Goal: Task Accomplishment & Management: Manage account settings

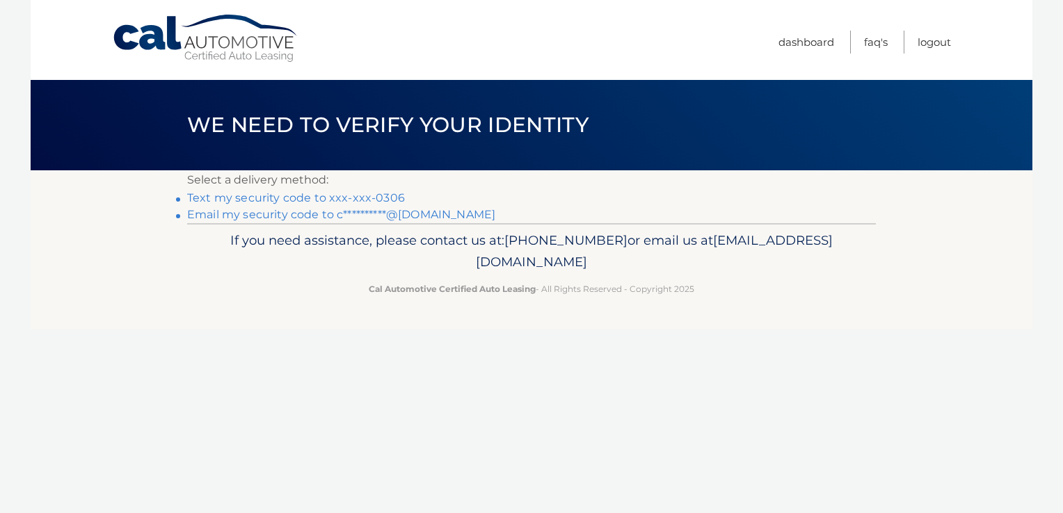
click at [204, 193] on link "Text my security code to xxx-xxx-0306" at bounding box center [296, 197] width 218 height 13
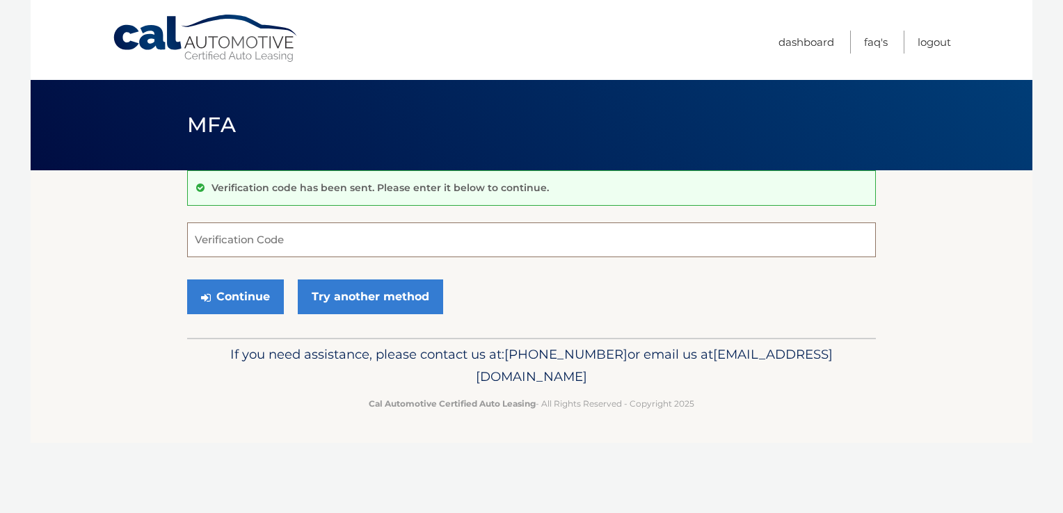
click at [220, 235] on input "Verification Code" at bounding box center [531, 240] width 689 height 35
type input "971305"
click at [222, 292] on button "Continue" at bounding box center [235, 297] width 97 height 35
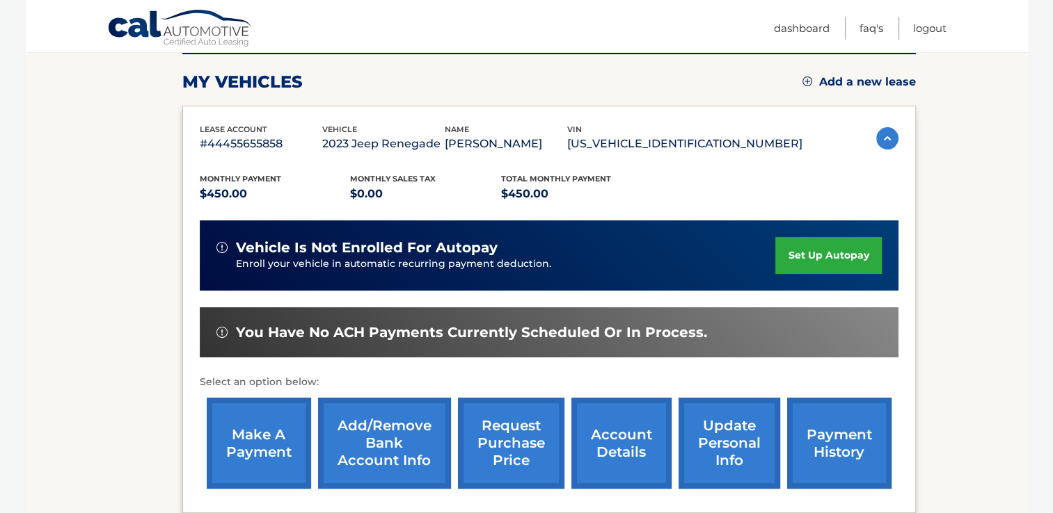
scroll to position [186, 0]
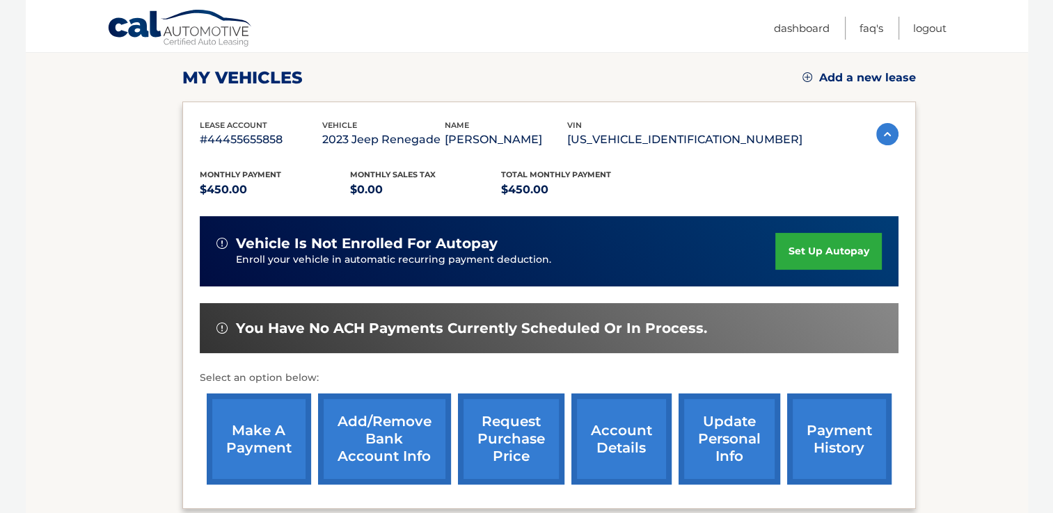
click at [255, 435] on link "make a payment" at bounding box center [259, 439] width 104 height 91
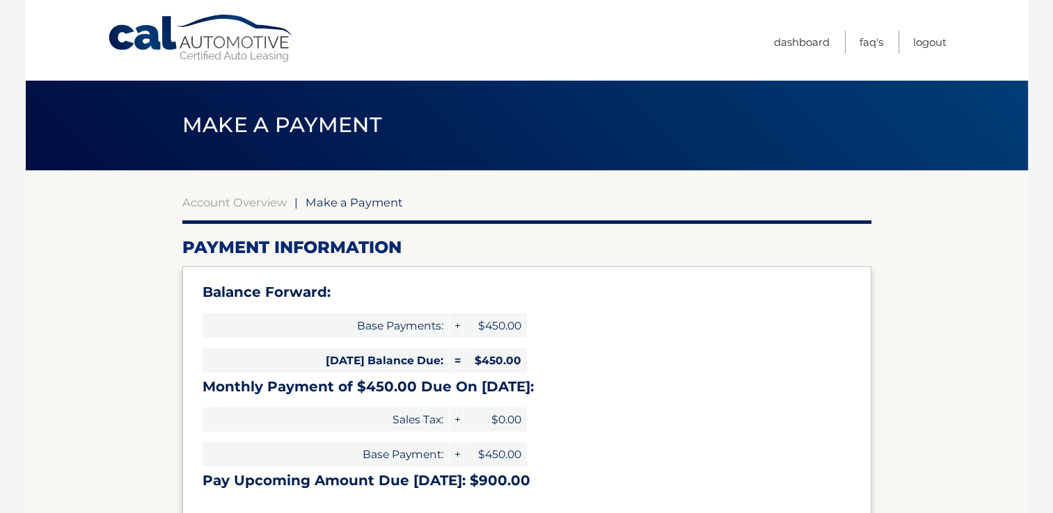
select select "N2Y5MGMyNGEtNmQ4MC00MzZhLWIyODEtOWUyMzJlNTQ1Yzgx"
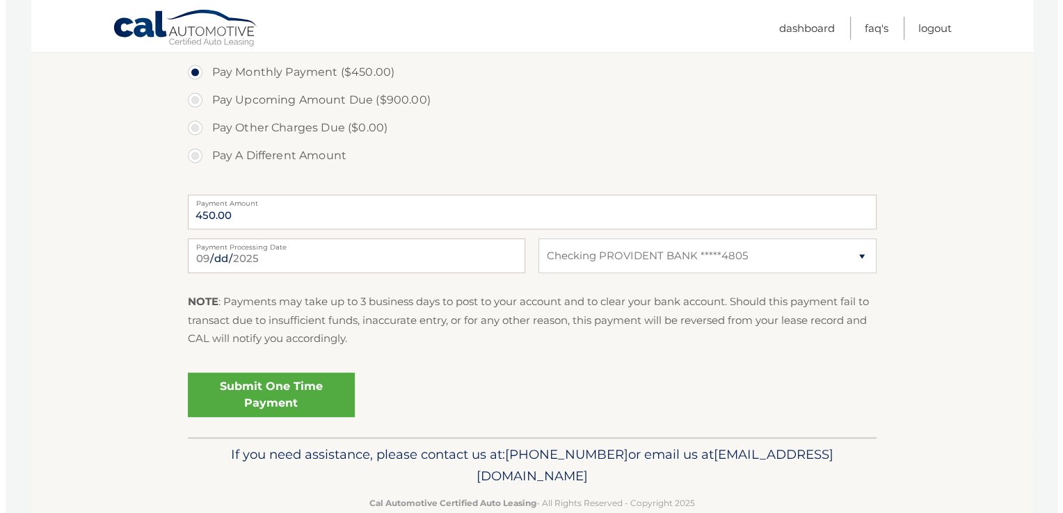
scroll to position [538, 0]
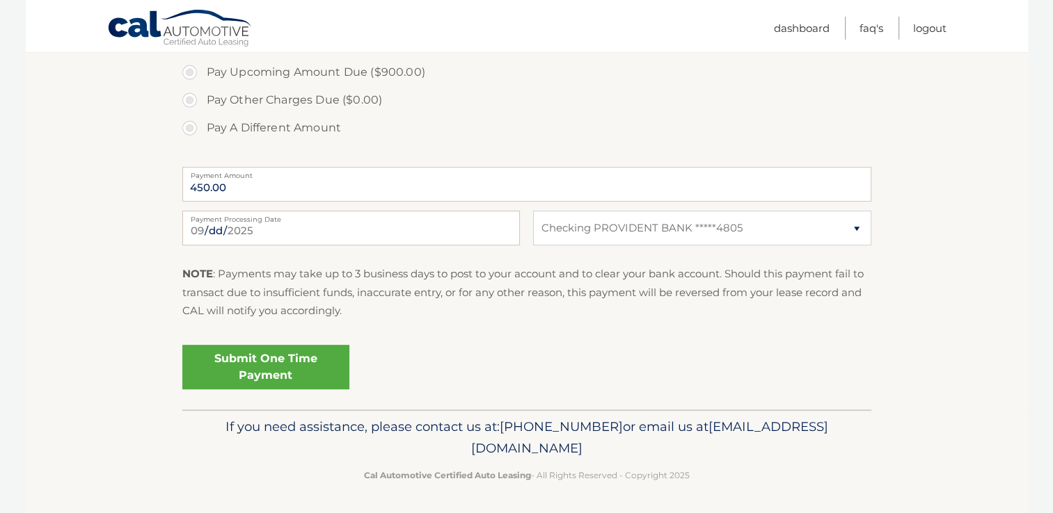
click at [273, 360] on link "Submit One Time Payment" at bounding box center [265, 367] width 167 height 45
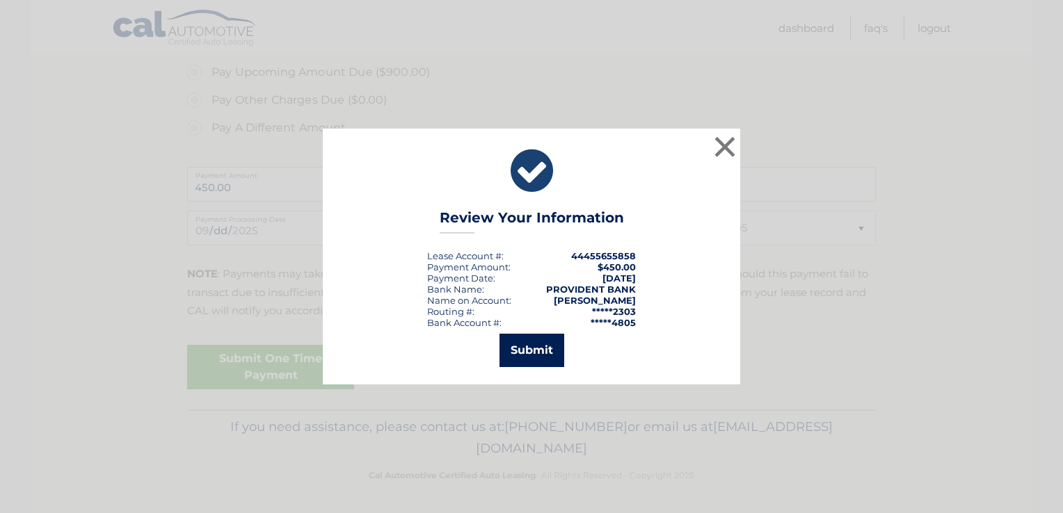
click at [538, 347] on button "Submit" at bounding box center [532, 350] width 65 height 33
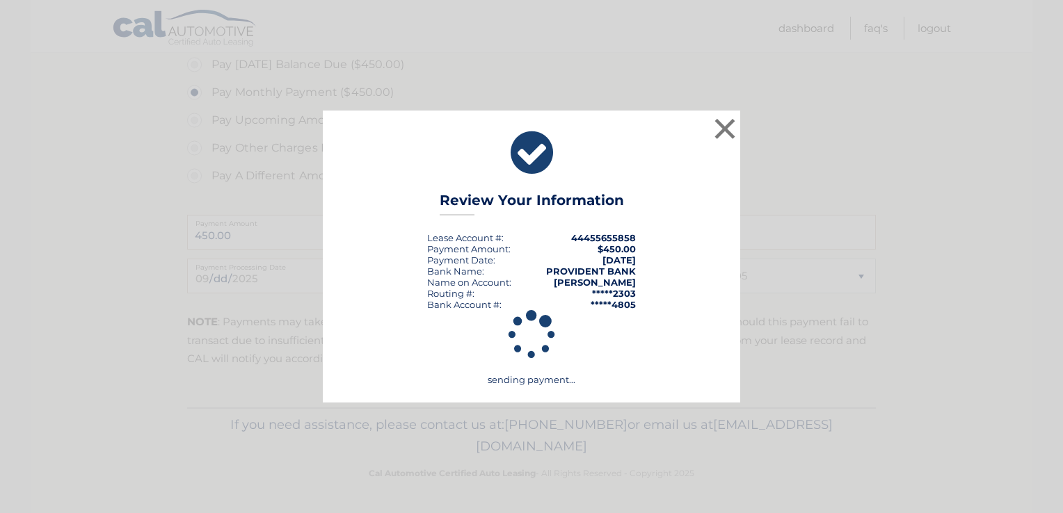
scroll to position [488, 0]
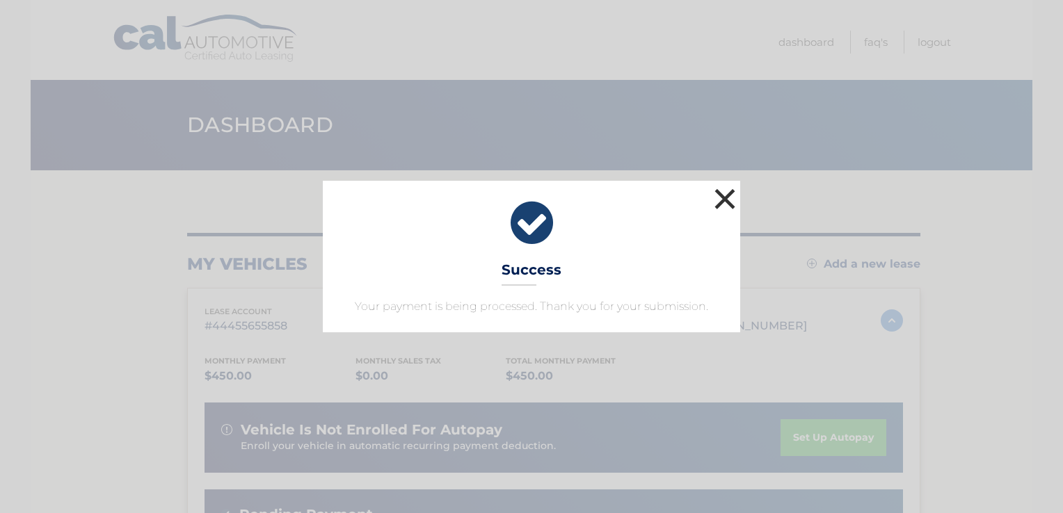
click at [722, 196] on button "×" at bounding box center [725, 199] width 28 height 28
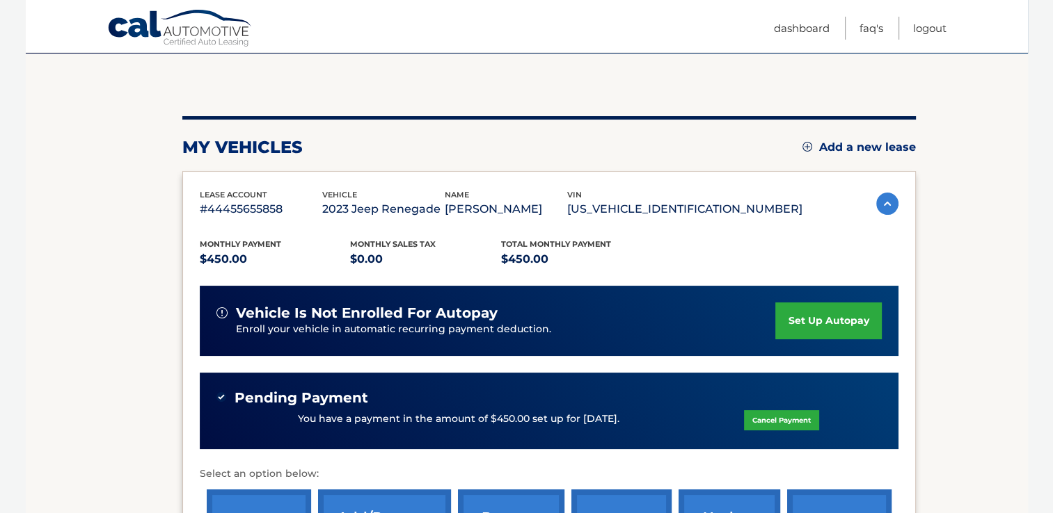
scroll to position [131, 0]
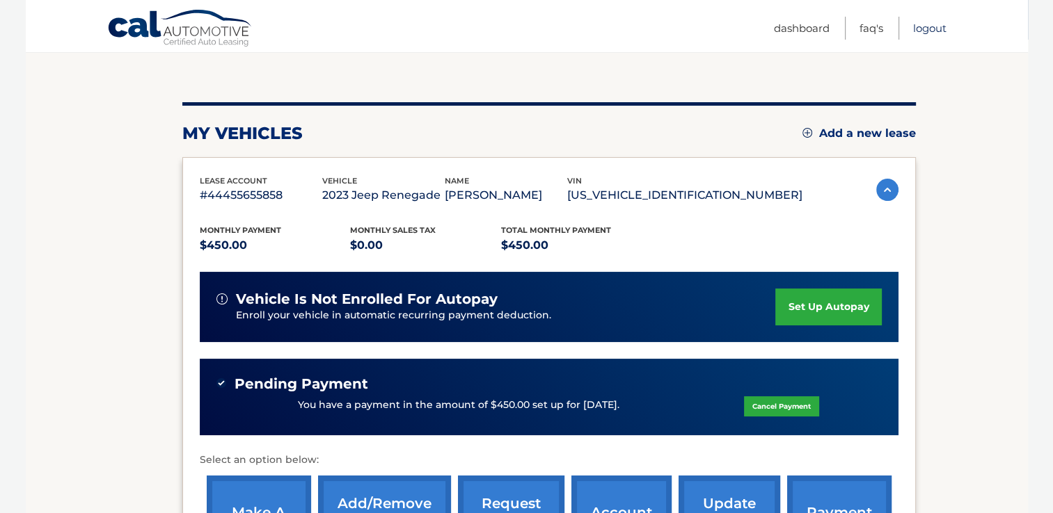
click at [930, 25] on link "Logout" at bounding box center [929, 28] width 33 height 23
